Goal: Information Seeking & Learning: Learn about a topic

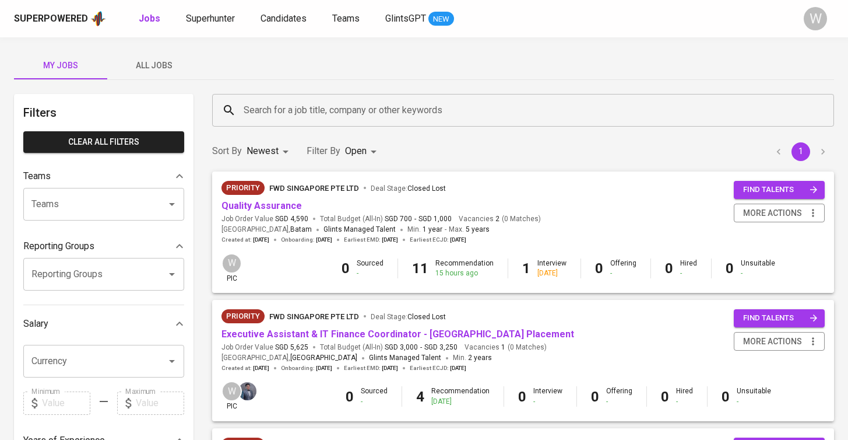
click at [209, 59] on div "My Jobs All Jobs" at bounding box center [424, 65] width 820 height 28
click at [169, 71] on span "All Jobs" at bounding box center [153, 65] width 79 height 15
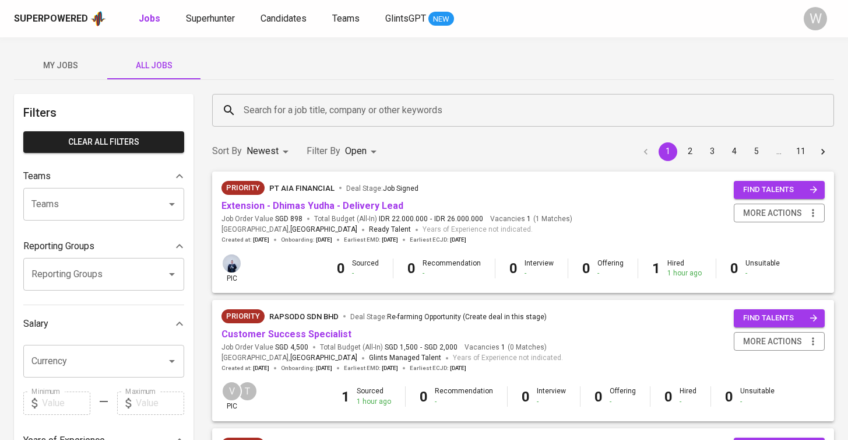
click at [290, 114] on input "Search for a job title, company or other keywords" at bounding box center [526, 110] width 571 height 22
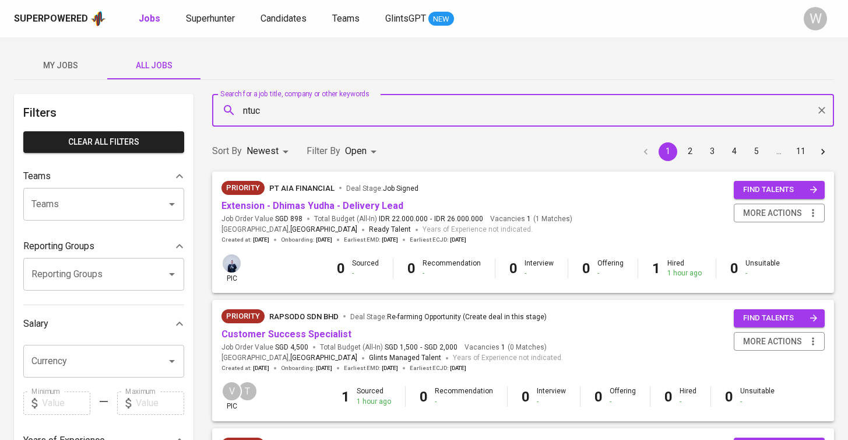
type input "ntuc"
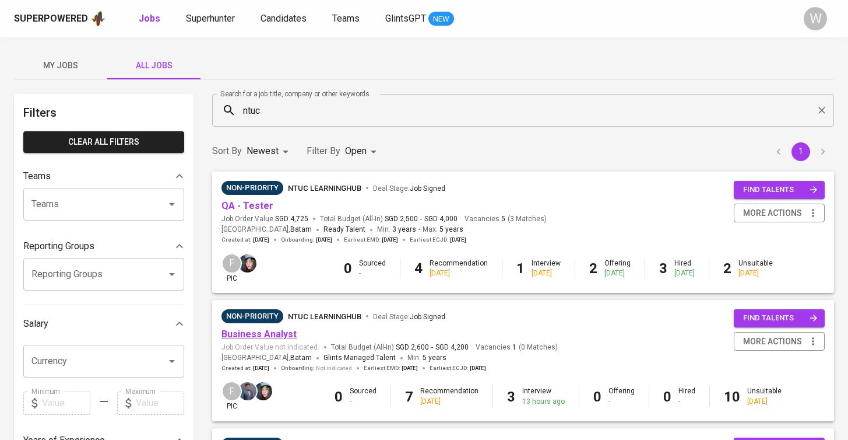
click at [257, 335] on link "Business Analyst" at bounding box center [259, 333] width 75 height 11
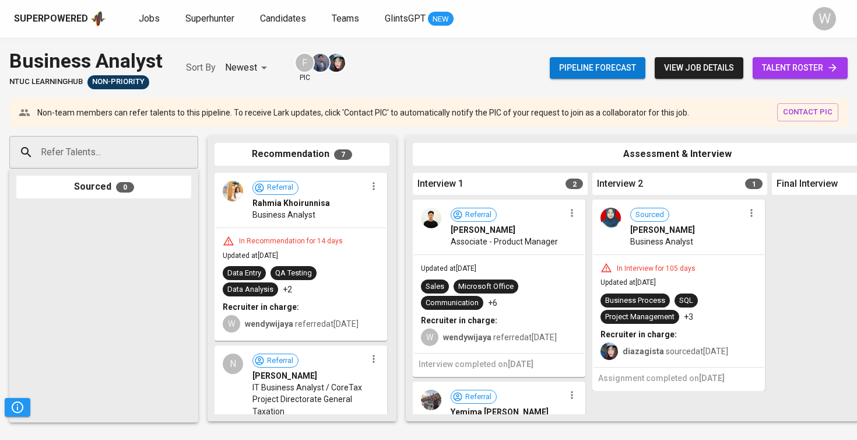
click at [491, 311] on div "Updated at [DATE] Sales Microsoft Office Communication +6 Recruiter in charge: …" at bounding box center [499, 304] width 170 height 98
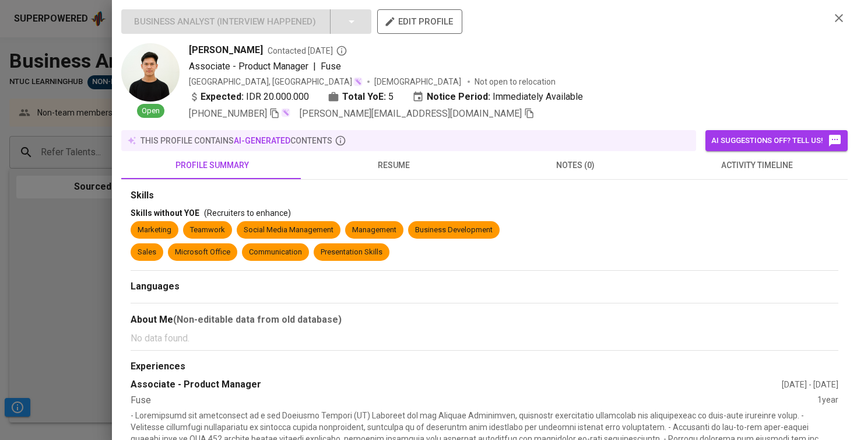
click at [714, 156] on button "activity timeline" at bounding box center [758, 165] width 182 height 28
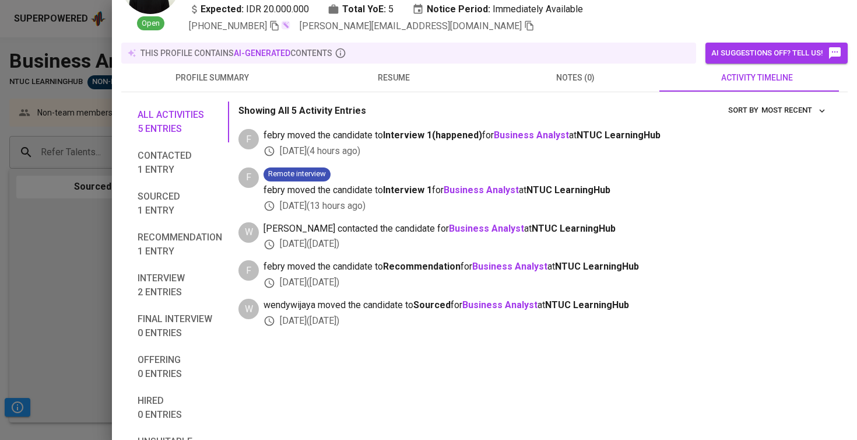
scroll to position [87, 0]
click at [379, 85] on button "resume" at bounding box center [394, 78] width 182 height 28
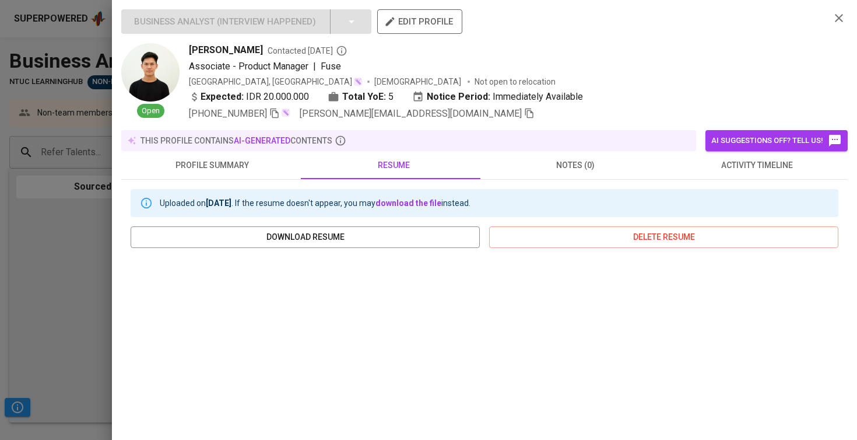
scroll to position [0, 0]
click at [310, 169] on span "resume" at bounding box center [394, 165] width 168 height 15
click at [258, 168] on span "profile summary" at bounding box center [212, 165] width 168 height 15
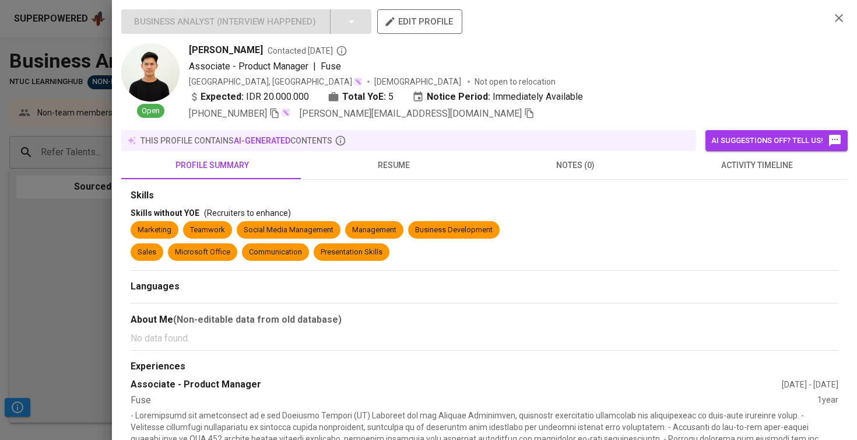
click at [52, 204] on div at bounding box center [428, 220] width 857 height 440
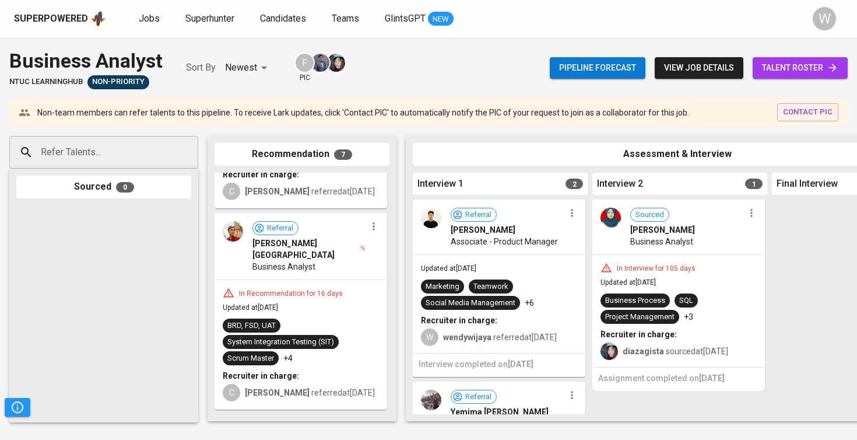
scroll to position [527, 0]
